Goal: Navigation & Orientation: Find specific page/section

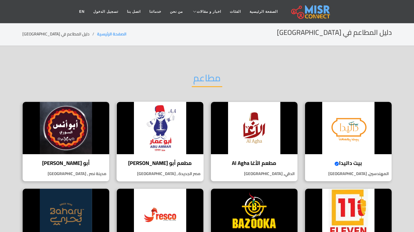
click at [174, 163] on h4 "مطعم أبو [PERSON_NAME]" at bounding box center [160, 163] width 78 height 6
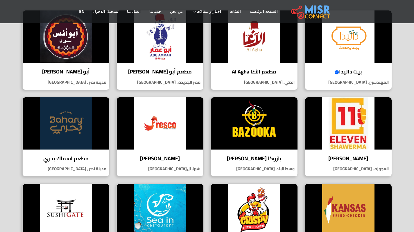
scroll to position [189, 0]
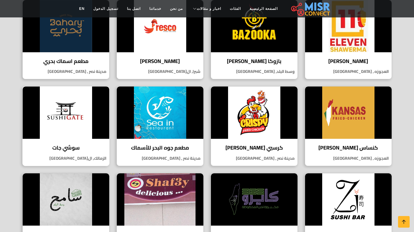
click at [64, 136] on img at bounding box center [66, 113] width 87 height 52
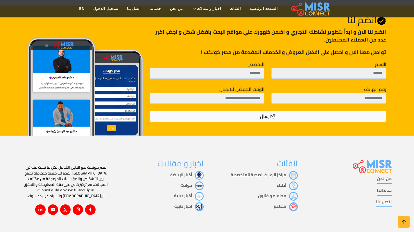
scroll to position [855, 0]
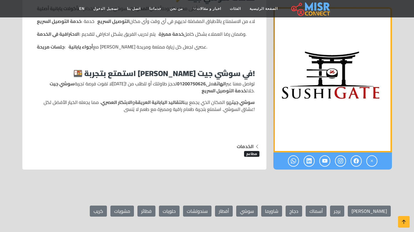
scroll to position [608, 0]
